Goal: Transaction & Acquisition: Obtain resource

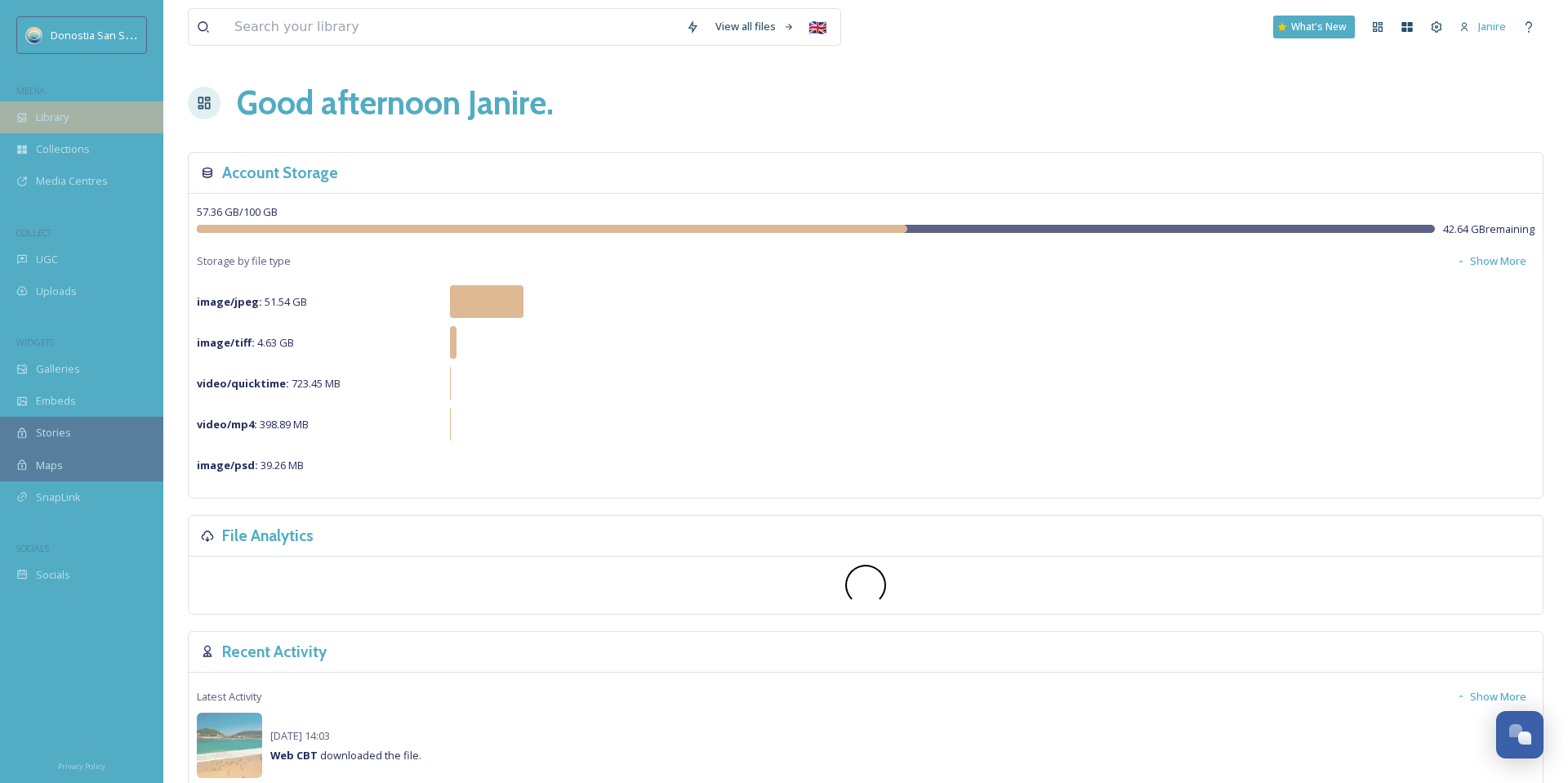
click at [66, 120] on span "Library" at bounding box center [52, 117] width 32 height 15
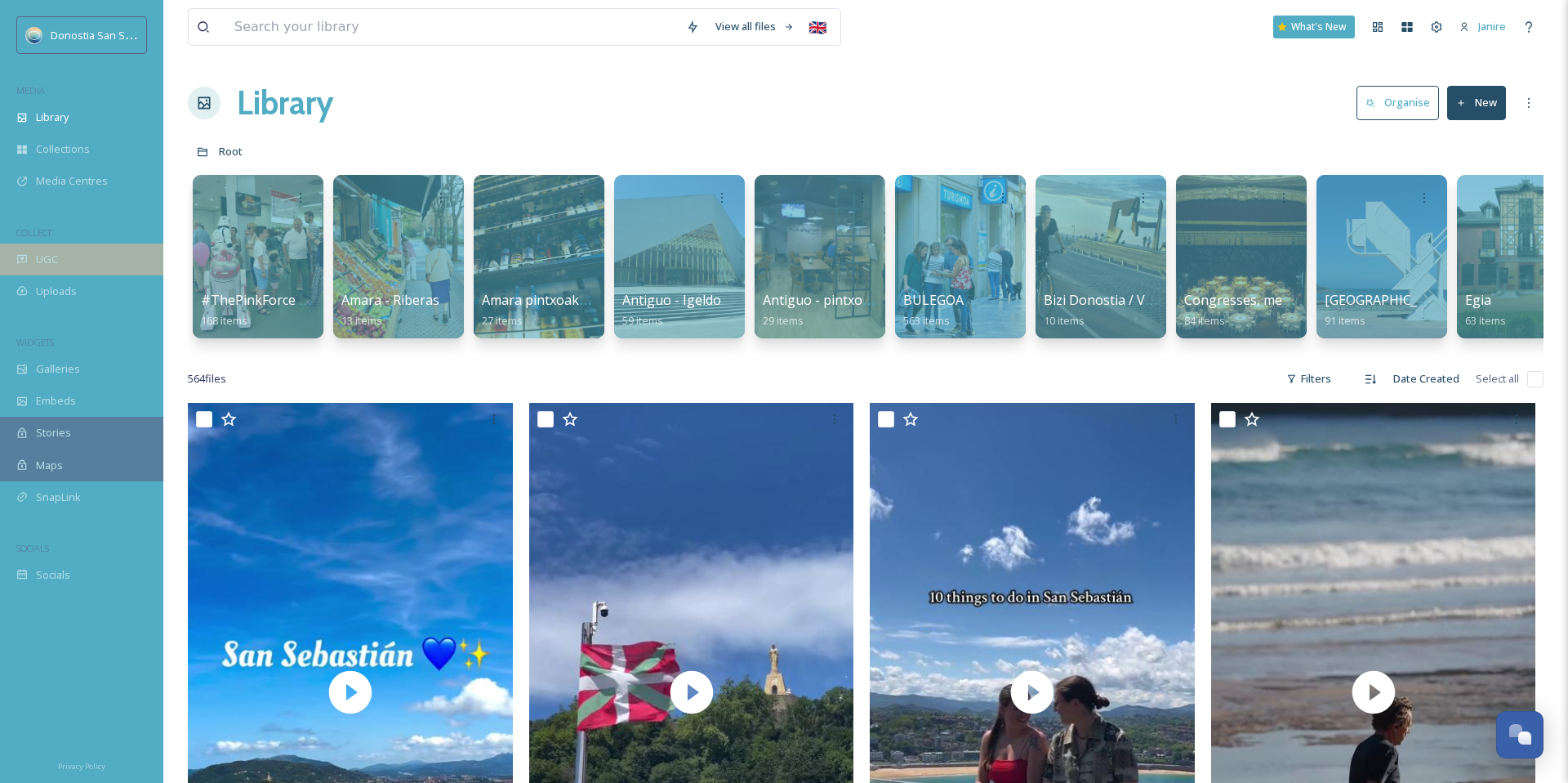
click at [48, 270] on div "UGC" at bounding box center [81, 259] width 163 height 32
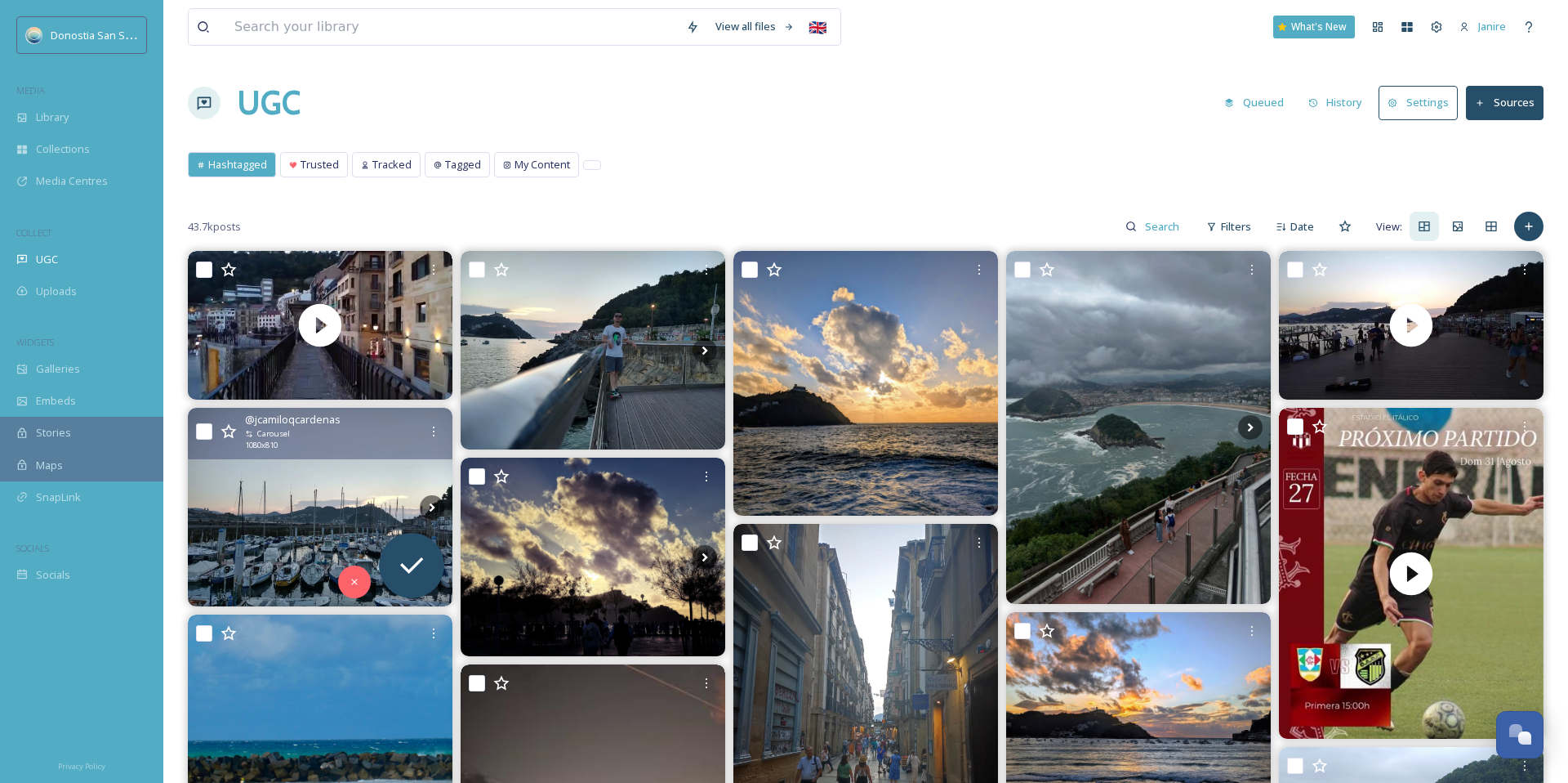
click at [312, 519] on img at bounding box center [321, 507] width 265 height 198
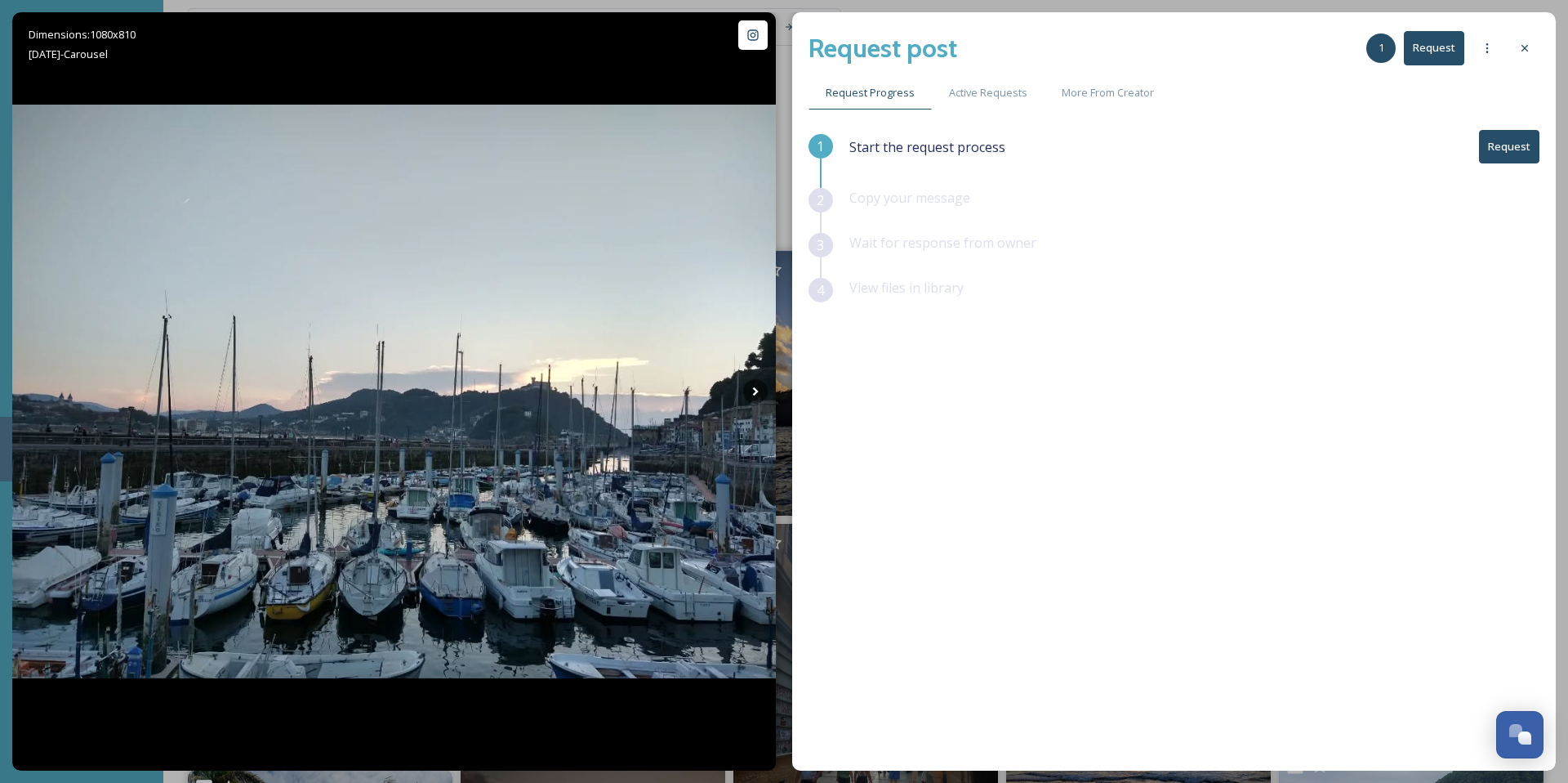
click at [1498, 150] on button "Request" at bounding box center [1509, 146] width 60 height 33
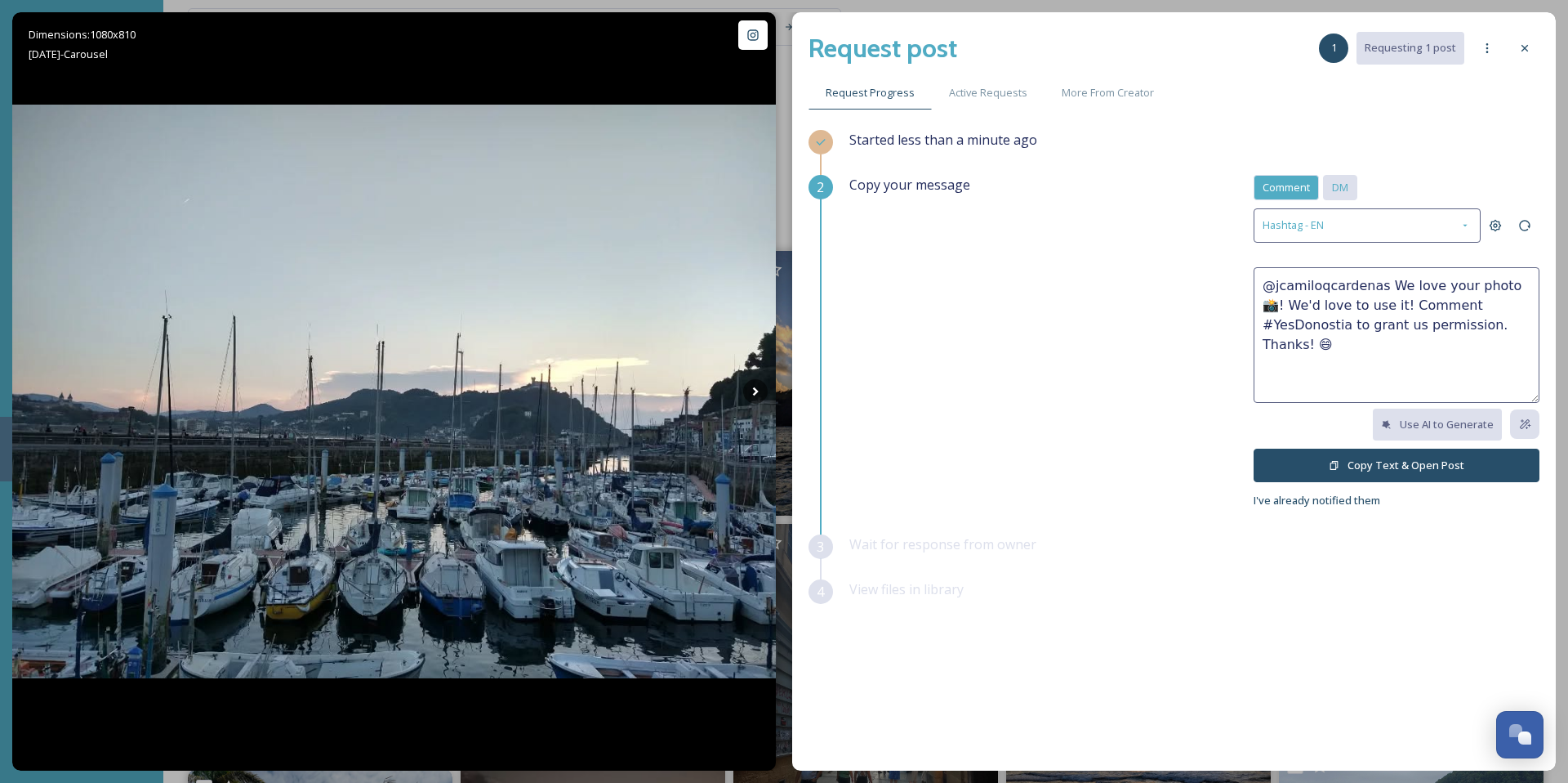
click at [1344, 194] on span "DM" at bounding box center [1340, 187] width 16 height 15
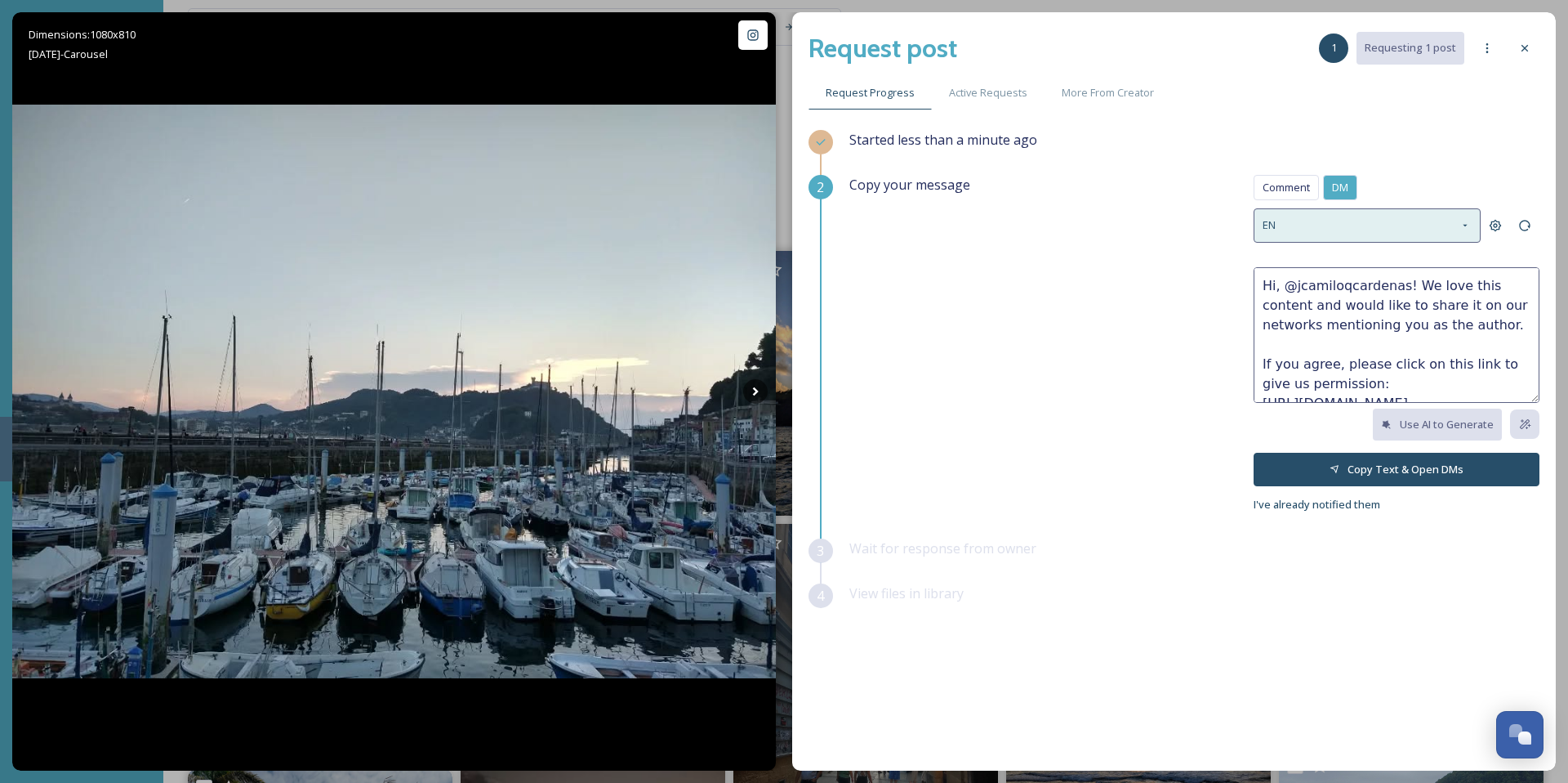
click at [1329, 218] on div "EN" at bounding box center [1367, 224] width 227 height 33
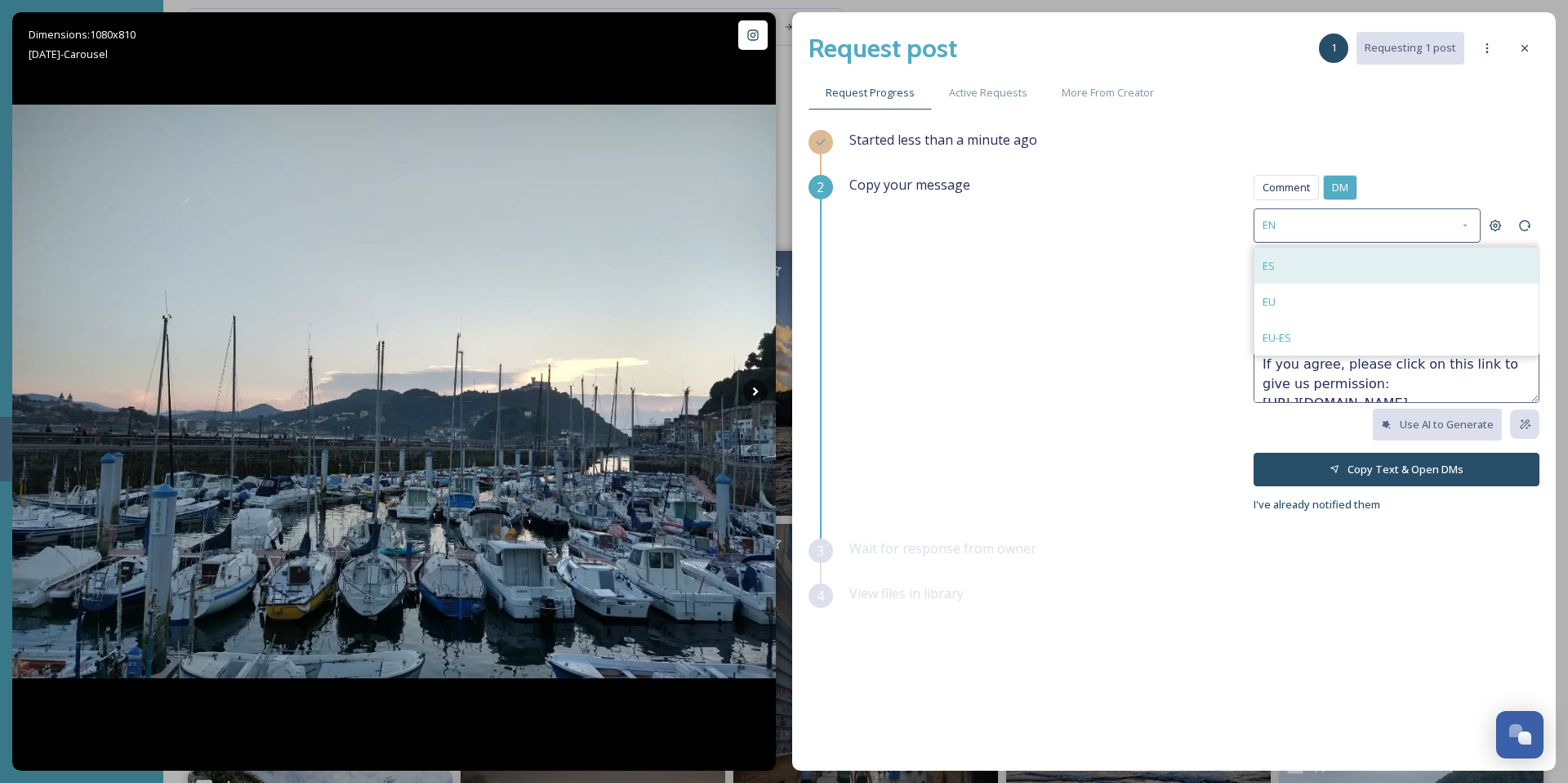
click at [1329, 266] on div "ES" at bounding box center [1397, 266] width 285 height 36
type textarea "¡Hola, @jcamiloqcardenas! Nos encanta este contenido y nos gustaría compartirlo…"
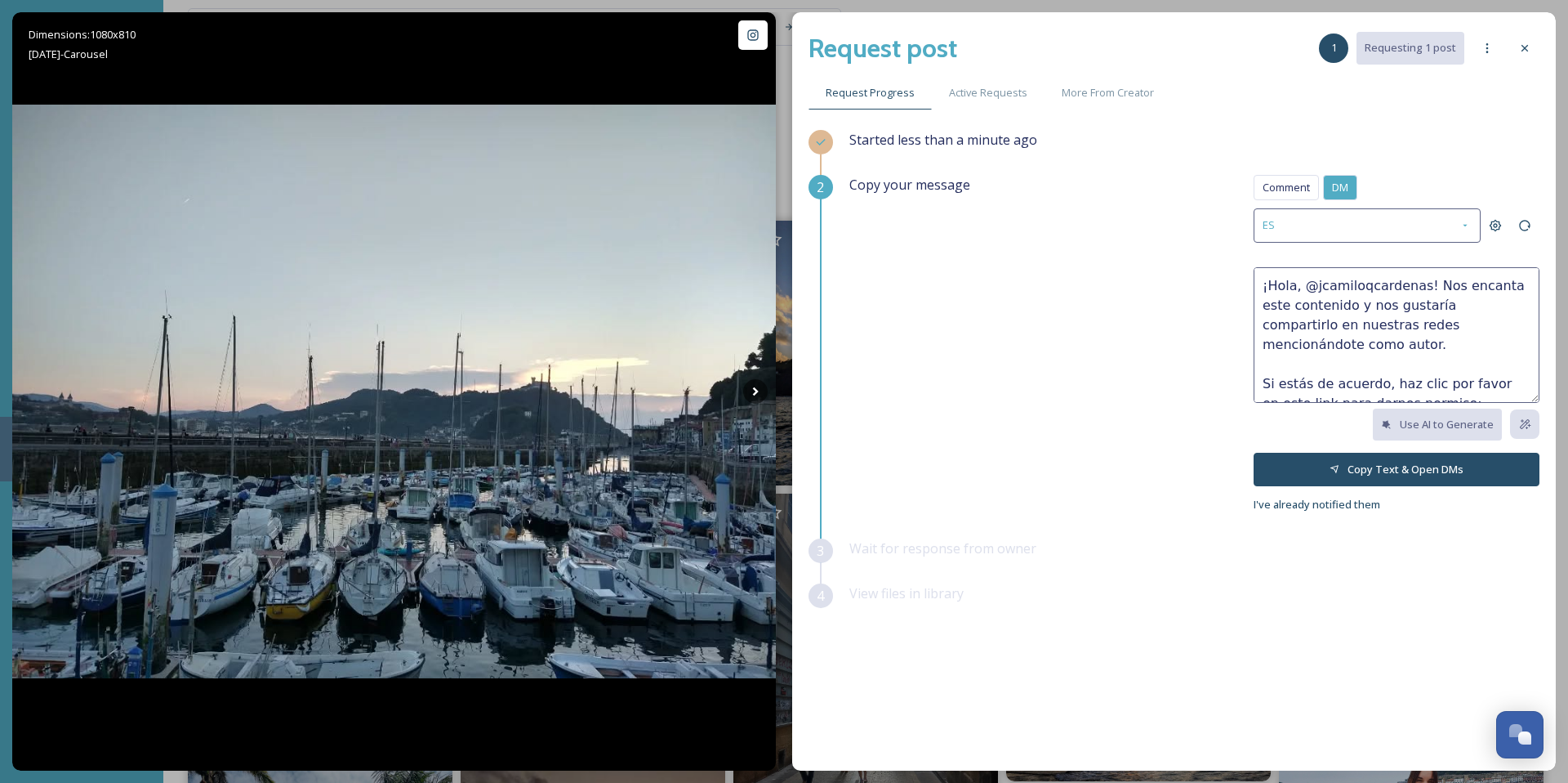
scroll to position [43, 0]
click at [1446, 459] on button "Copy Text & Open DMs" at bounding box center [1396, 469] width 286 height 33
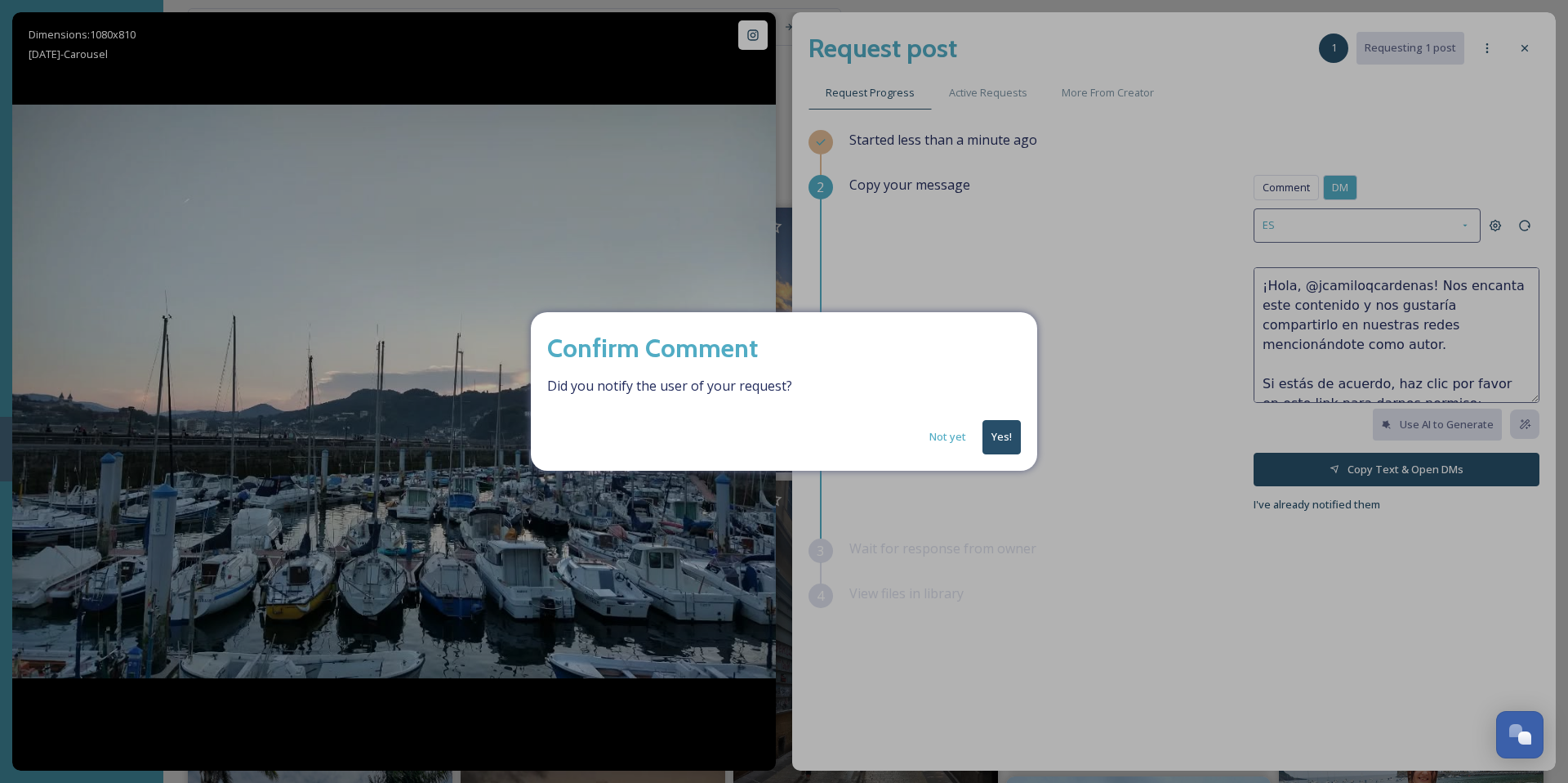
click at [968, 440] on button "Not yet" at bounding box center [947, 436] width 53 height 32
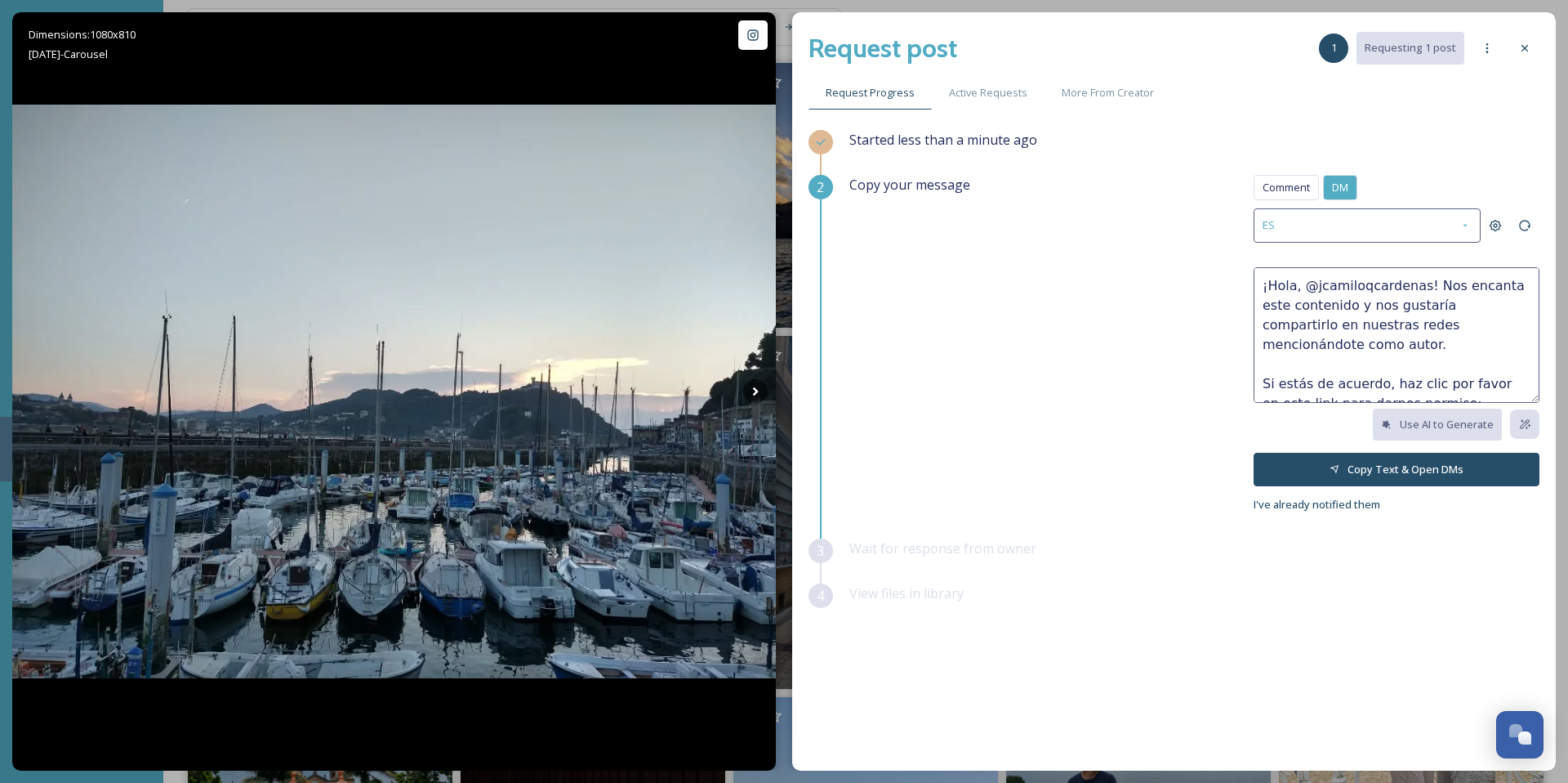
scroll to position [188, 0]
click at [1518, 50] on icon at bounding box center [1525, 48] width 14 height 14
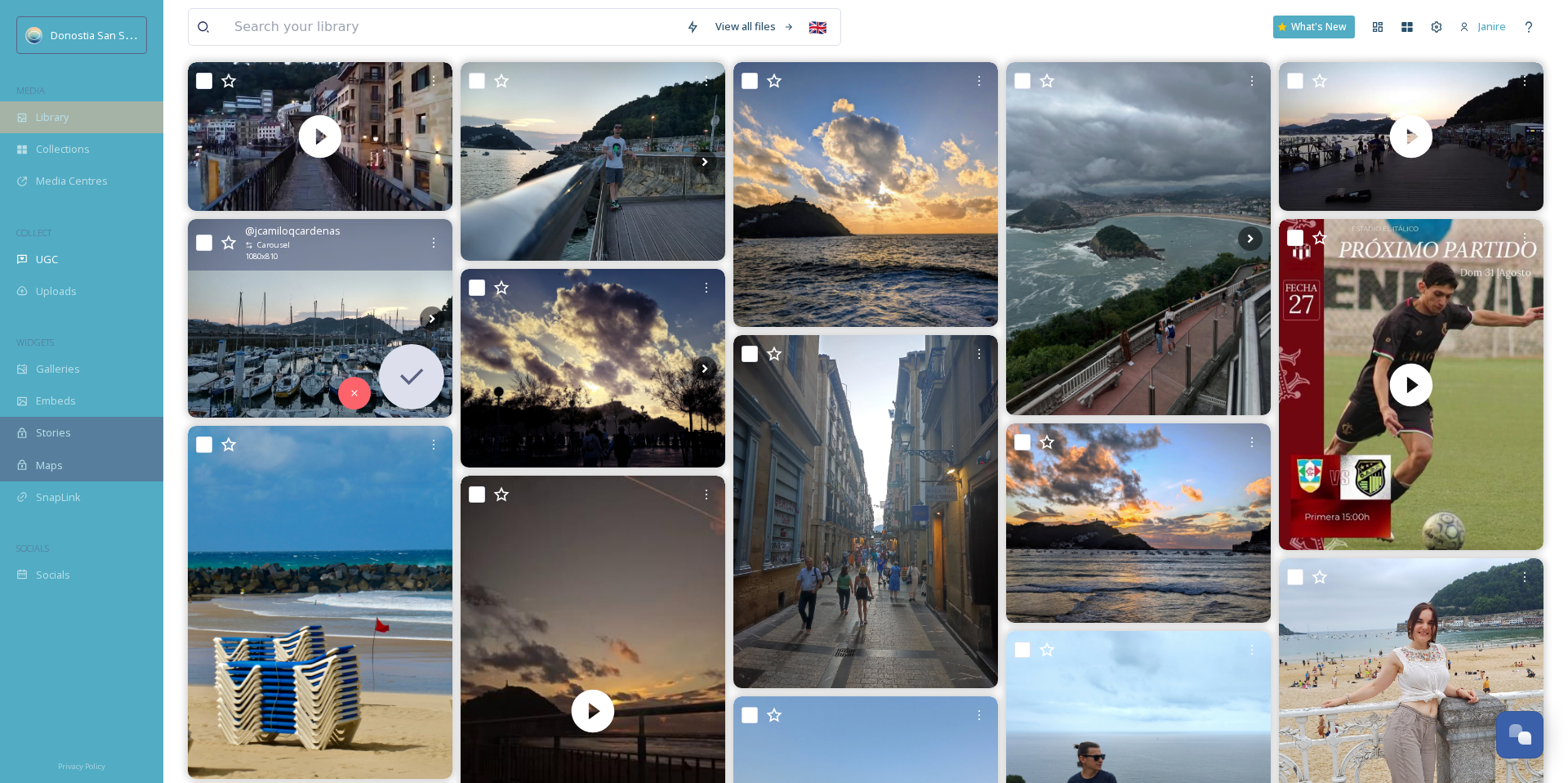
click at [73, 107] on div "Library" at bounding box center [81, 116] width 163 height 32
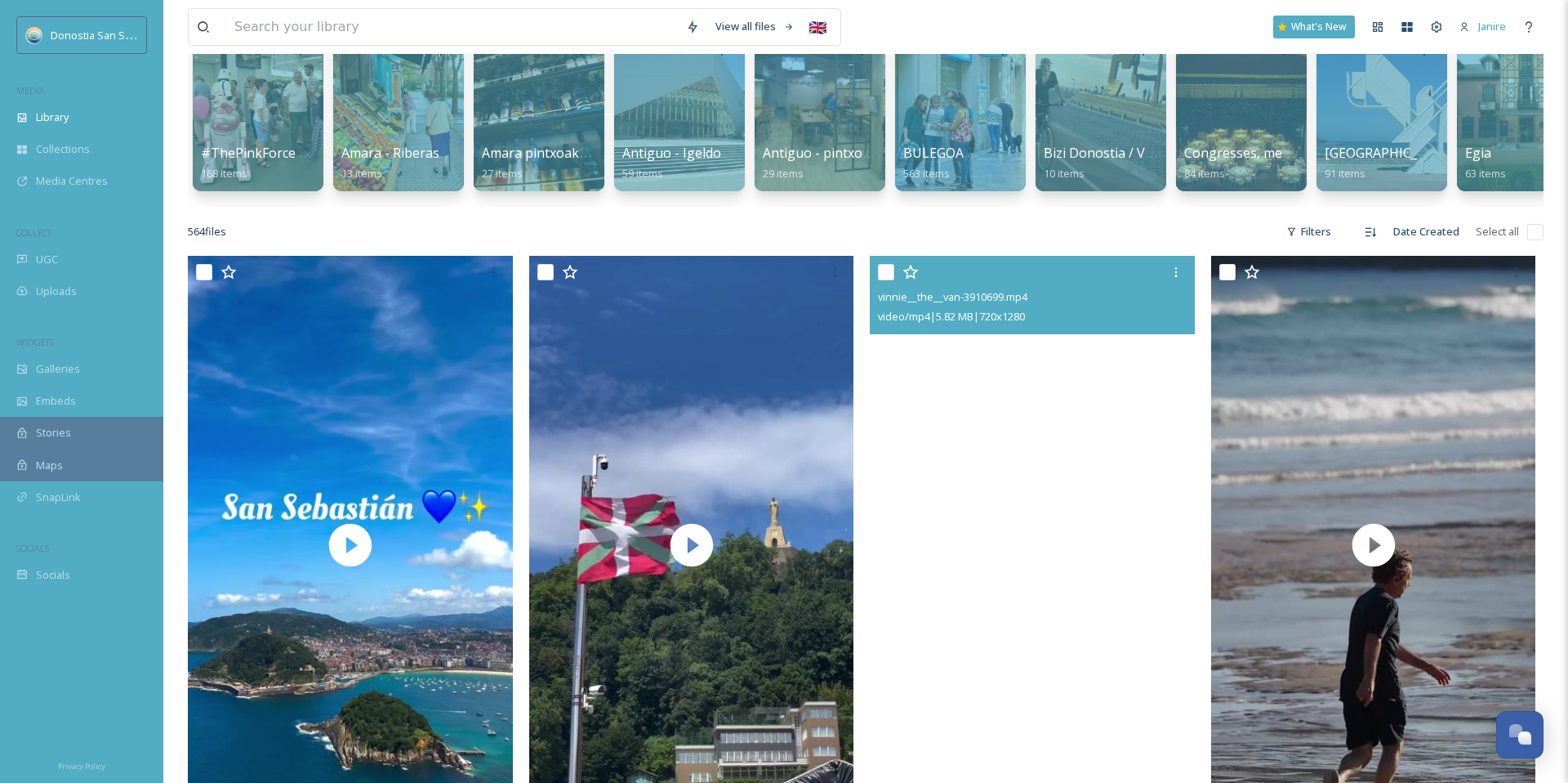
scroll to position [164, 0]
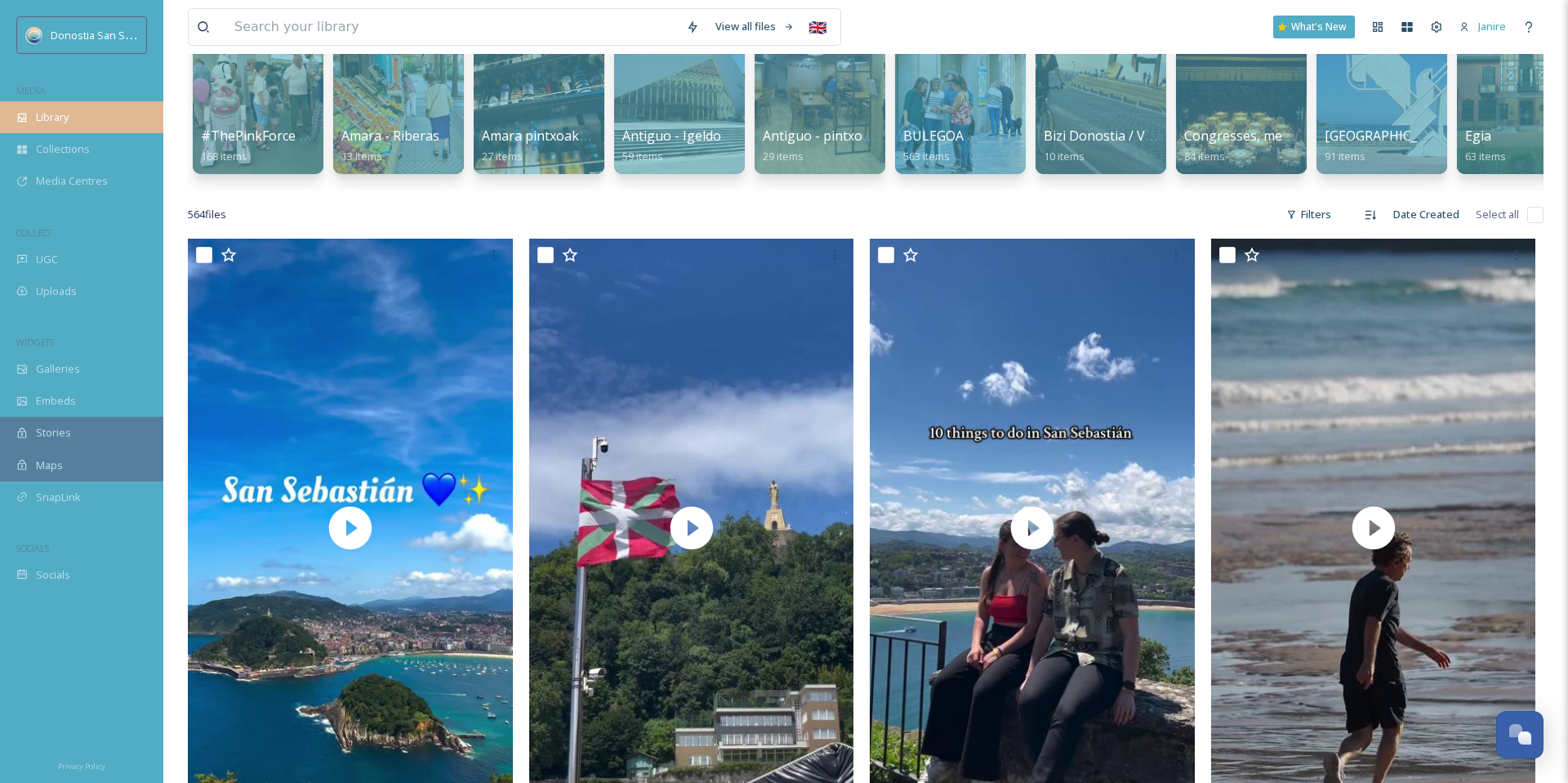
click at [115, 129] on div "Library" at bounding box center [81, 116] width 163 height 32
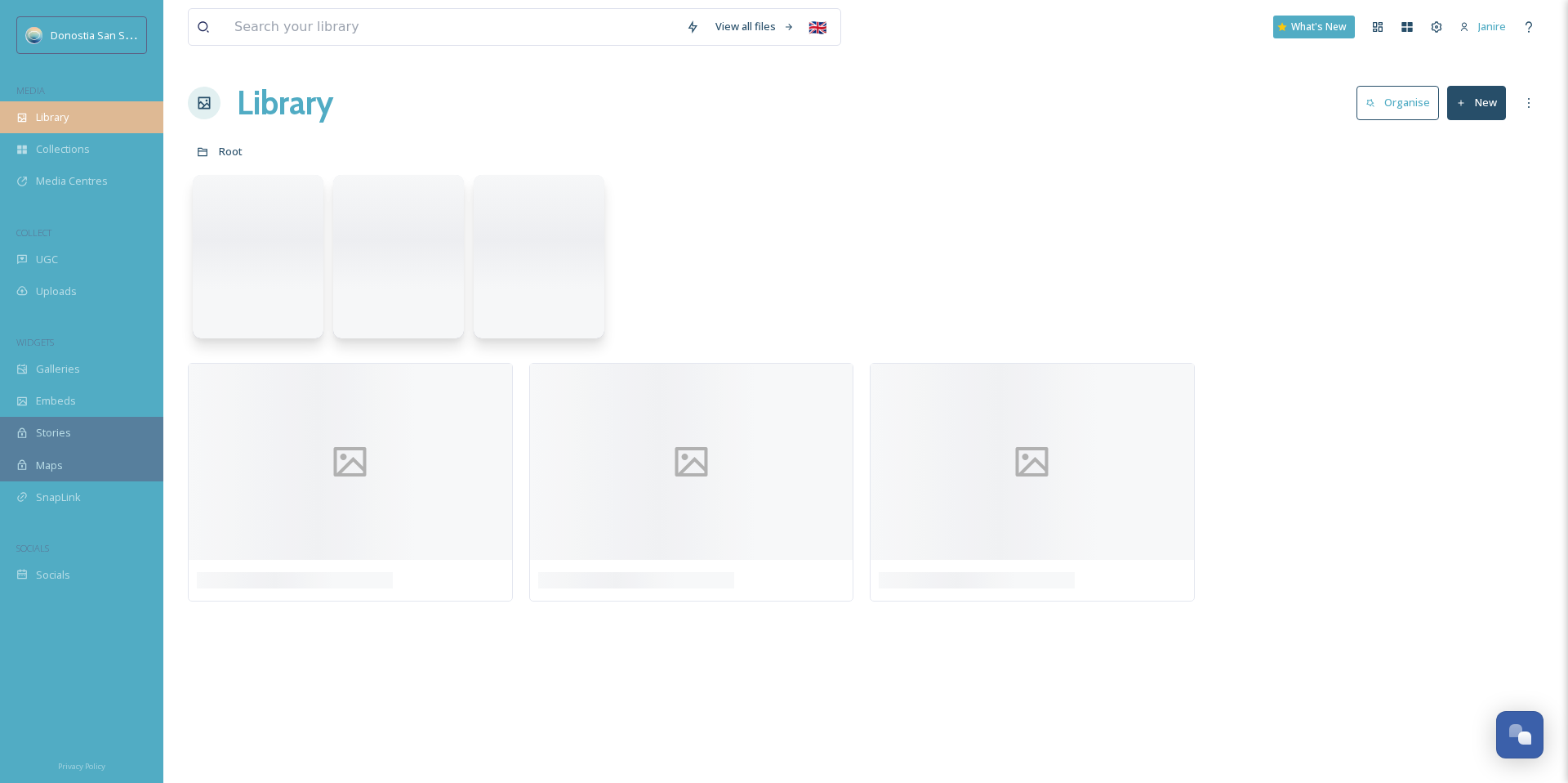
scroll to position [0, 0]
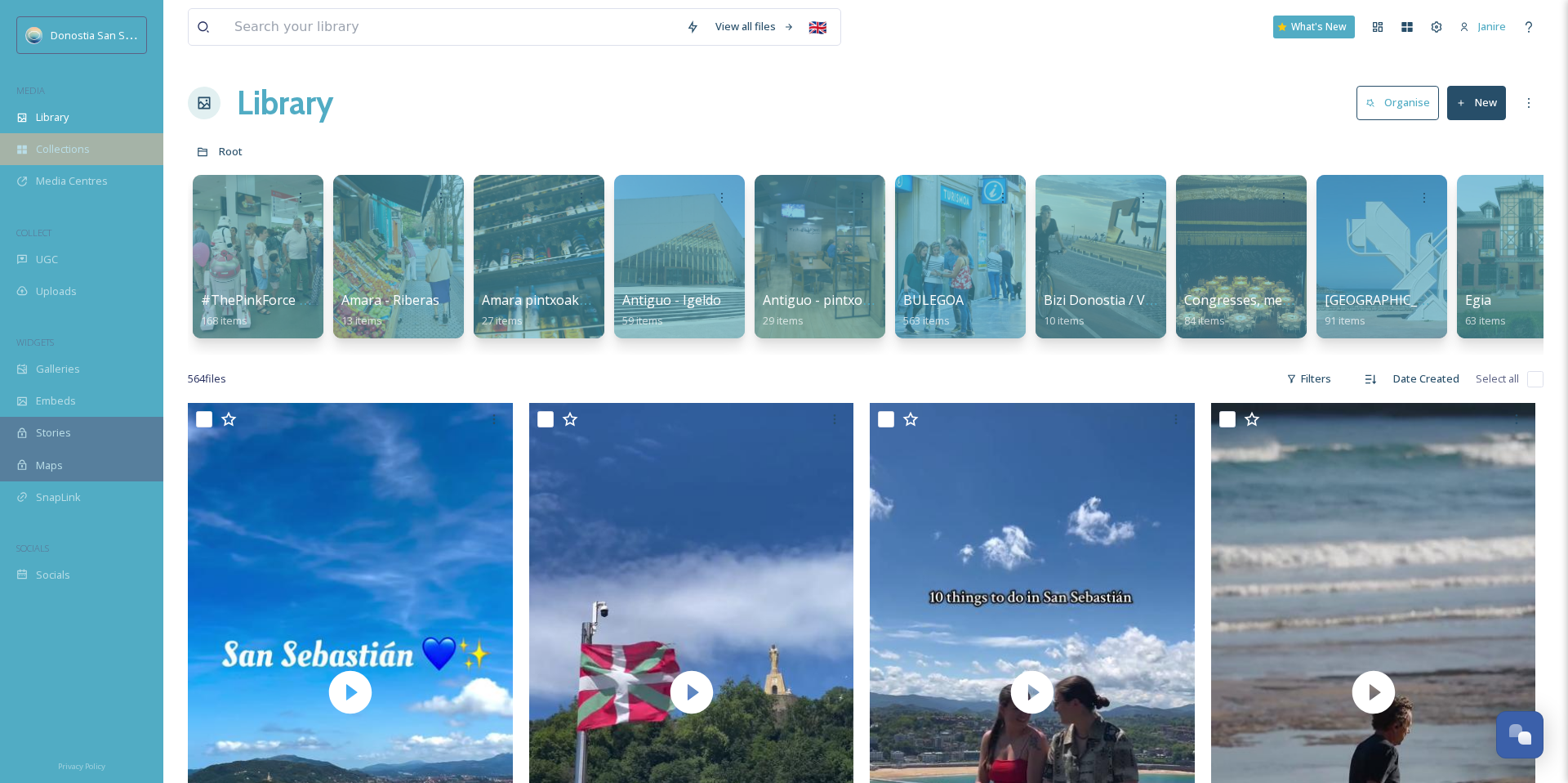
click at [107, 146] on div "Collections" at bounding box center [81, 149] width 163 height 32
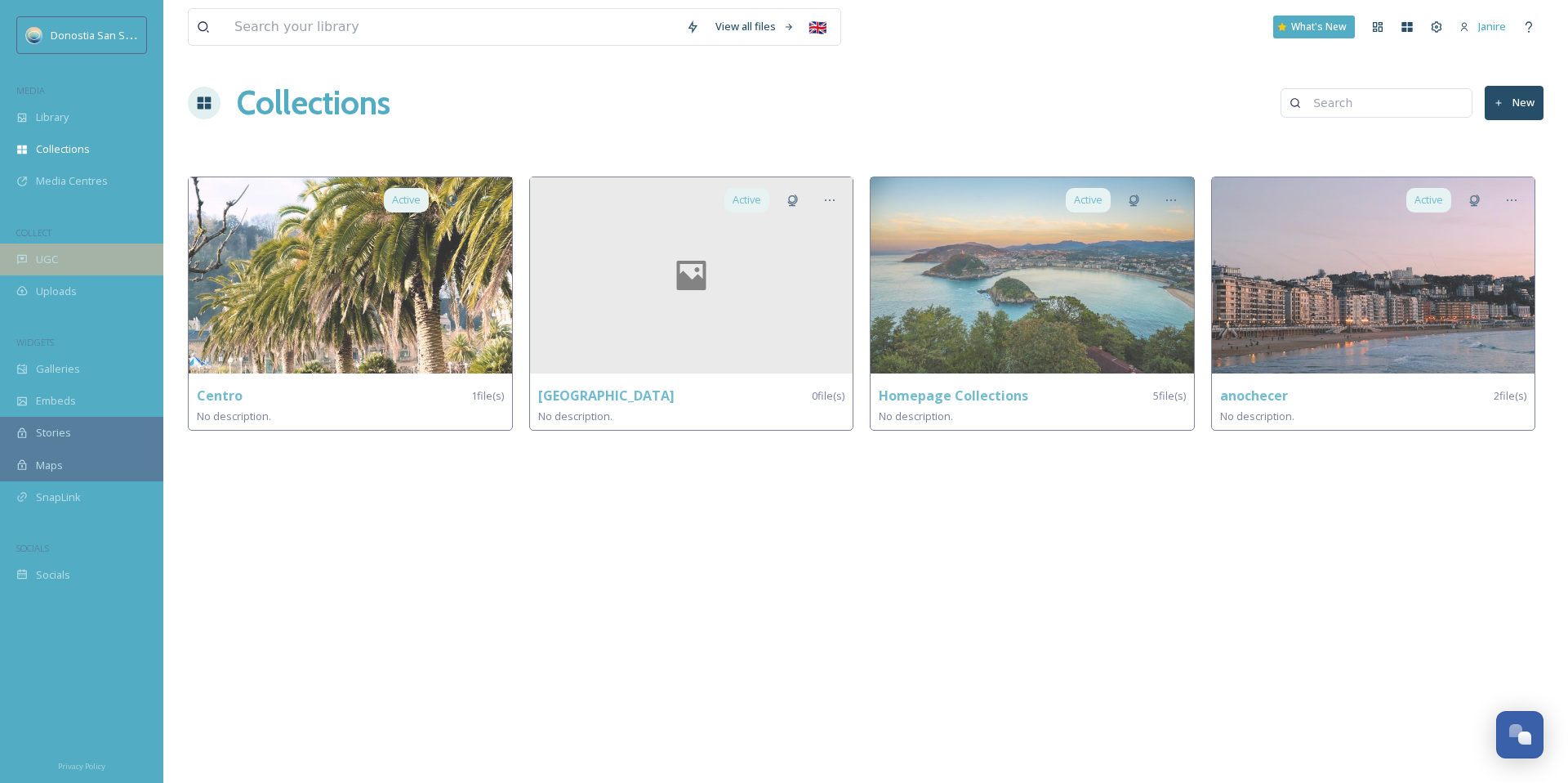
click at [84, 267] on div "UGC" at bounding box center [81, 259] width 163 height 32
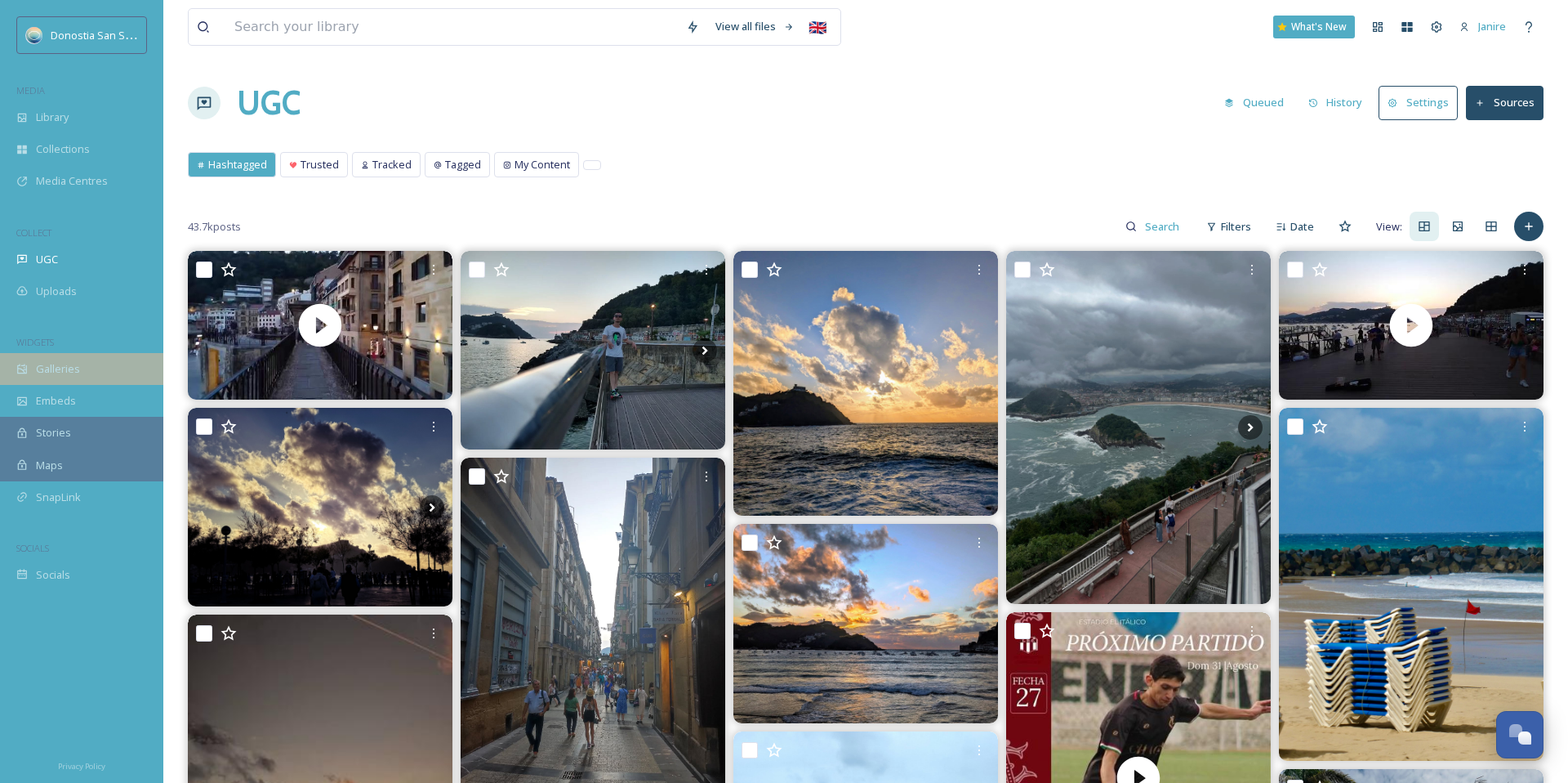
click at [110, 374] on div "Galleries" at bounding box center [81, 369] width 163 height 32
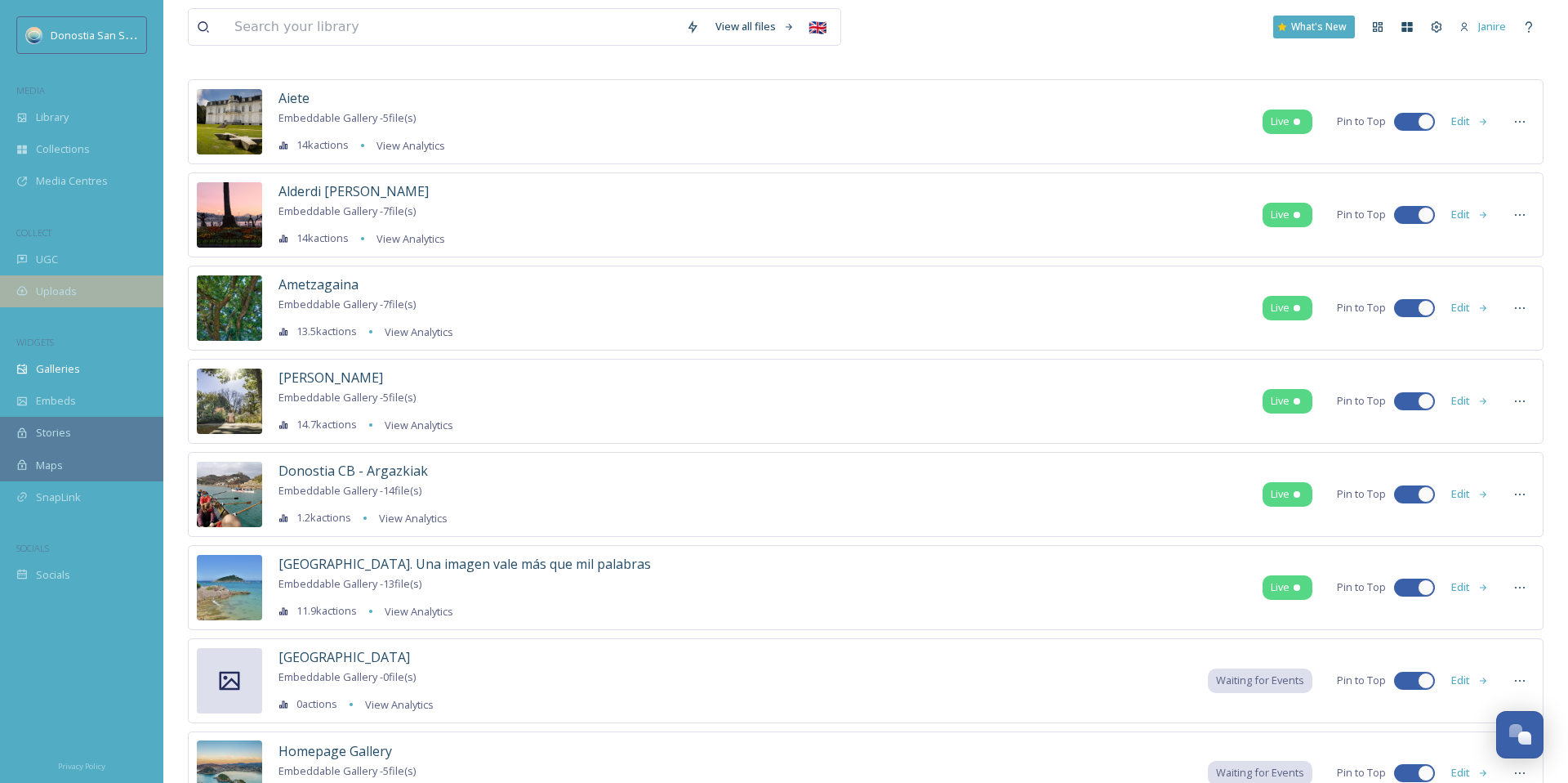
scroll to position [74, 0]
